Goal: Check status: Check status

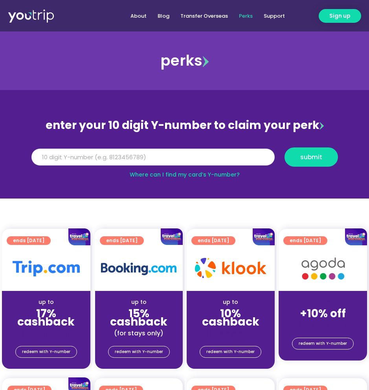
click at [135, 157] on input "Y Number" at bounding box center [152, 156] width 243 height 17
paste input "-8127693661"
click at [40, 155] on input "-8127693661" at bounding box center [152, 156] width 243 height 17
type input "8127693661"
click at [284, 147] on button "submit" at bounding box center [310, 156] width 53 height 19
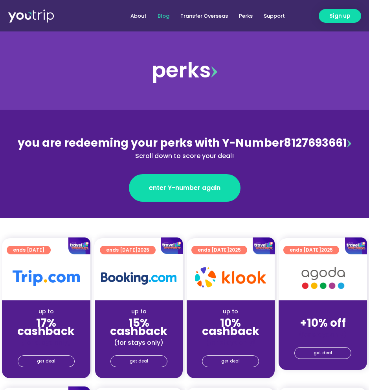
click at [165, 14] on link "Blog" at bounding box center [163, 16] width 23 height 15
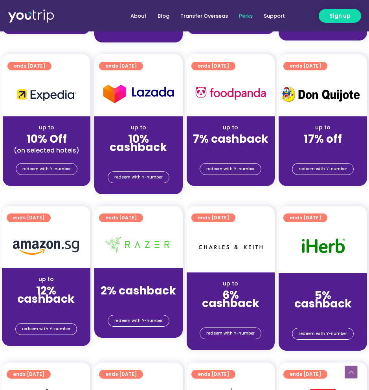
scroll to position [736, 0]
